Goal: Check status: Check status

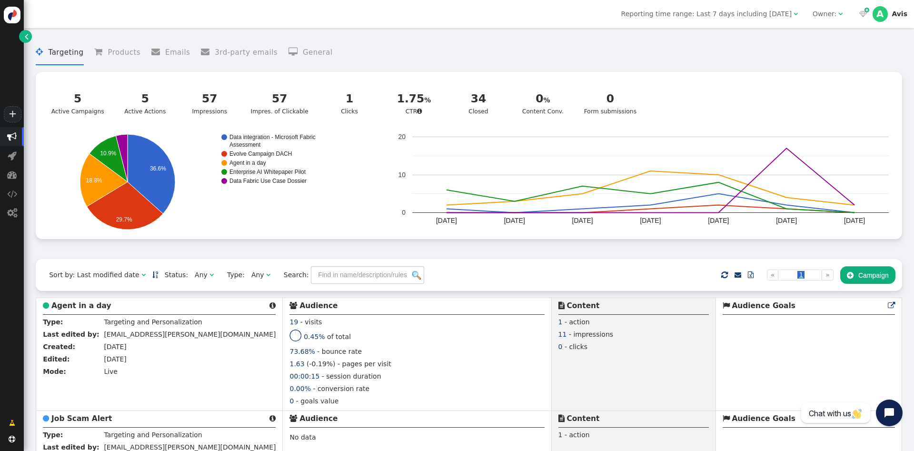
click at [790, 20] on div "Reporting time range: Last 7 days including today  Owner:    A Avis" at bounding box center [469, 14] width 890 height 28
click at [789, 14] on span "Reporting time range: Last 7 days including [DATE]" at bounding box center [706, 14] width 170 height 8
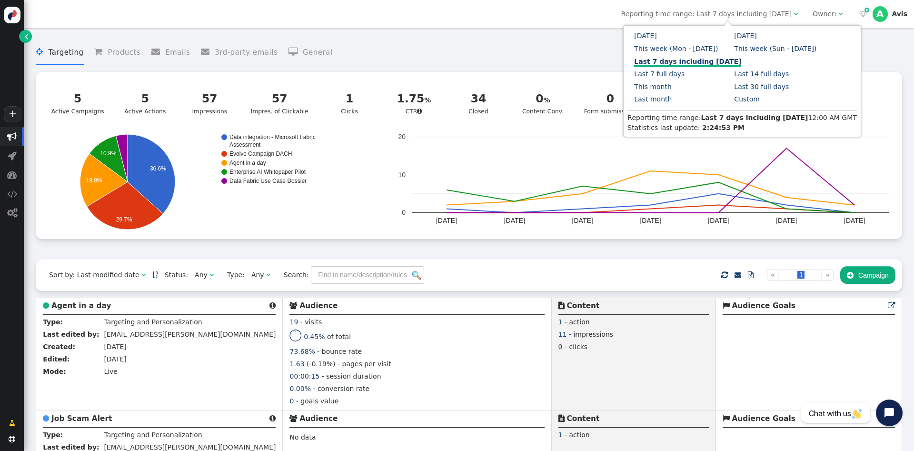
click at [727, 104] on div "Custom" at bounding box center [777, 99] width 100 height 13
click at [734, 100] on link "Custom" at bounding box center [747, 99] width 26 height 8
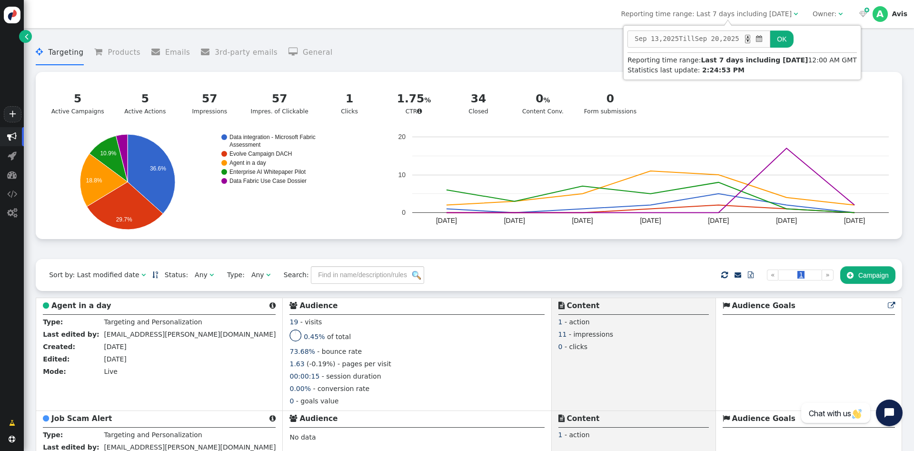
click at [760, 38] on span "" at bounding box center [758, 39] width 9 height 10
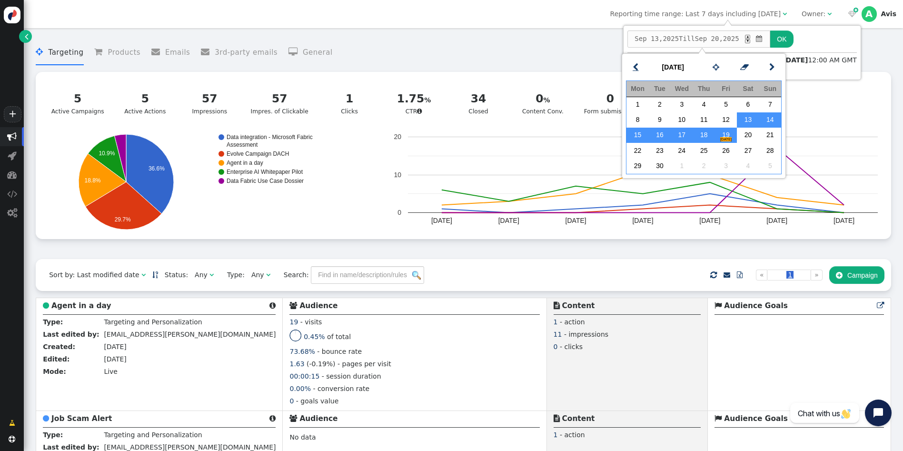
click at [638, 68] on span "" at bounding box center [636, 67] width 6 height 12
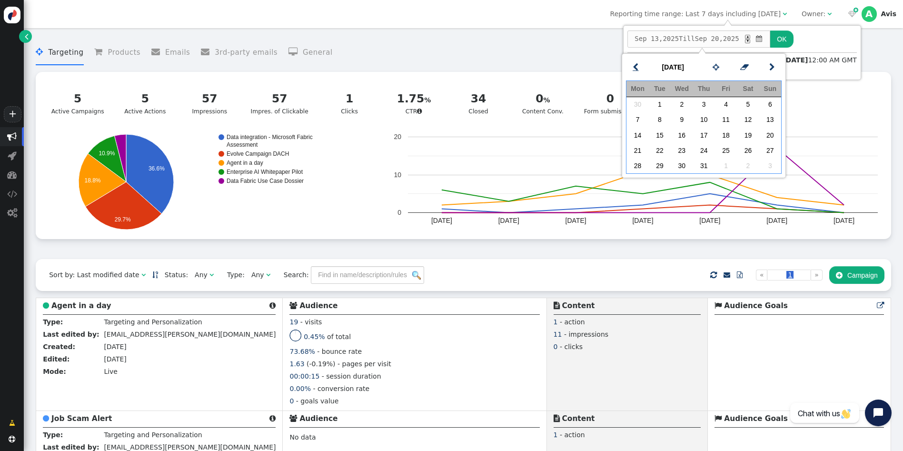
click at [638, 68] on span "" at bounding box center [636, 67] width 6 height 12
click at [638, 67] on span "" at bounding box center [636, 67] width 6 height 12
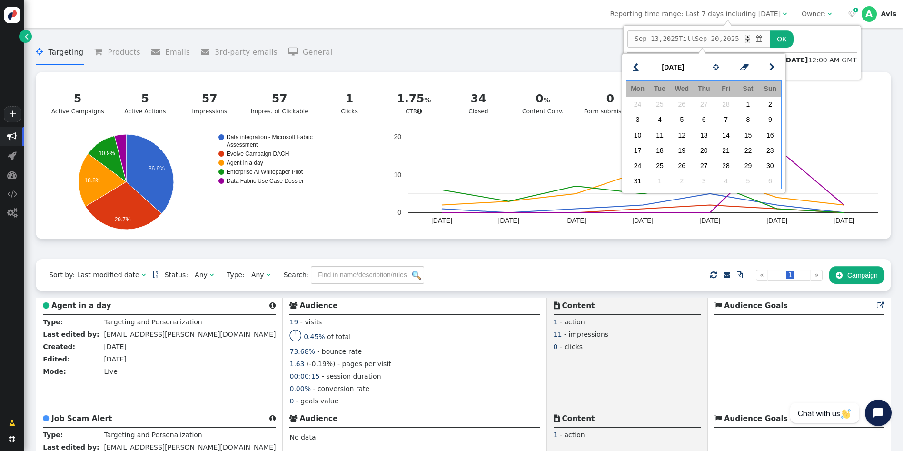
click at [638, 67] on span "" at bounding box center [636, 67] width 6 height 12
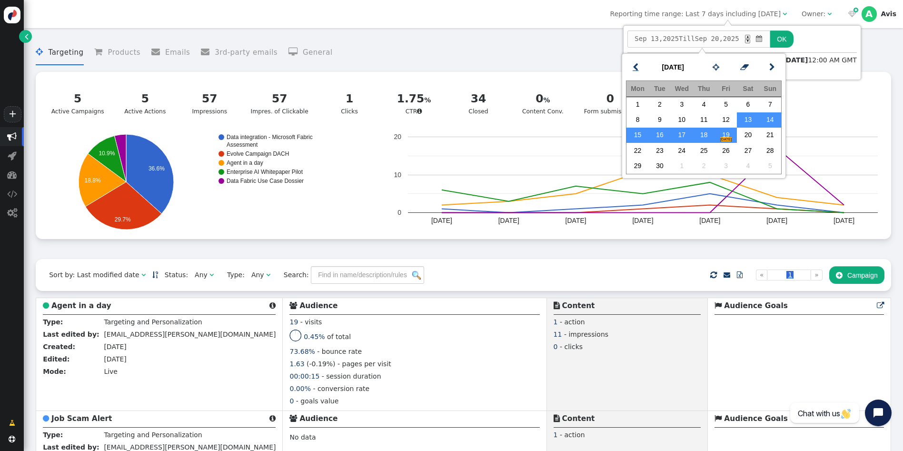
click at [630, 61] on link "" at bounding box center [635, 67] width 19 height 17
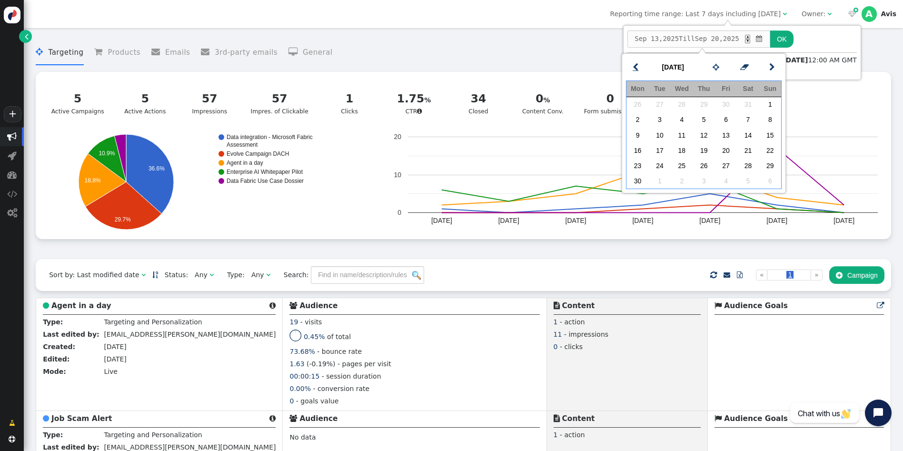
click at [636, 66] on span "" at bounding box center [636, 67] width 6 height 12
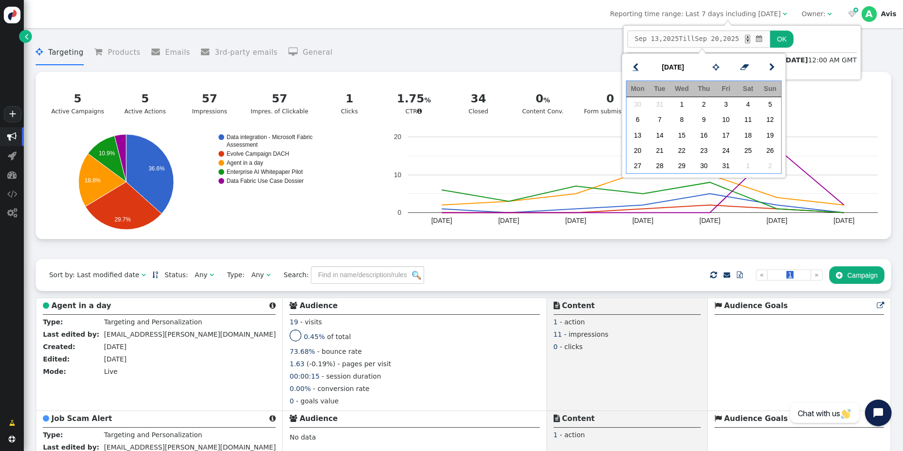
click at [636, 66] on span "" at bounding box center [636, 67] width 6 height 12
click at [682, 103] on td "1" at bounding box center [682, 104] width 22 height 15
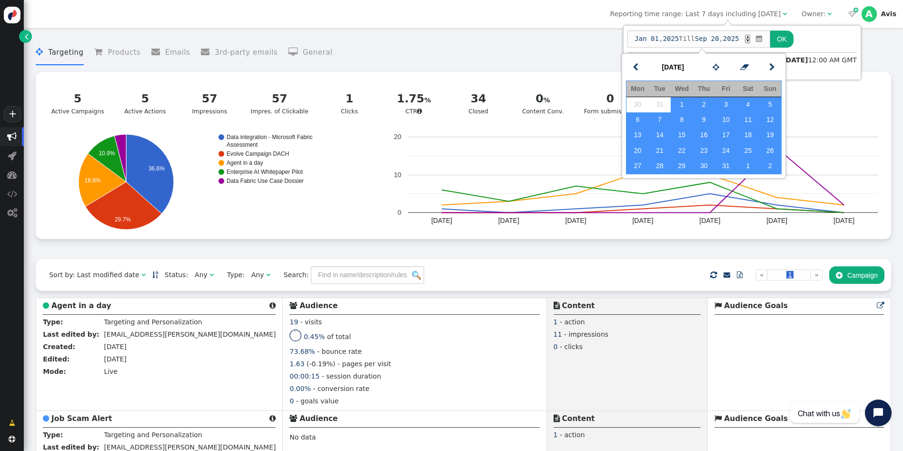
click at [777, 37] on button "OK" at bounding box center [781, 38] width 23 height 17
